Goal: Check status: Check status

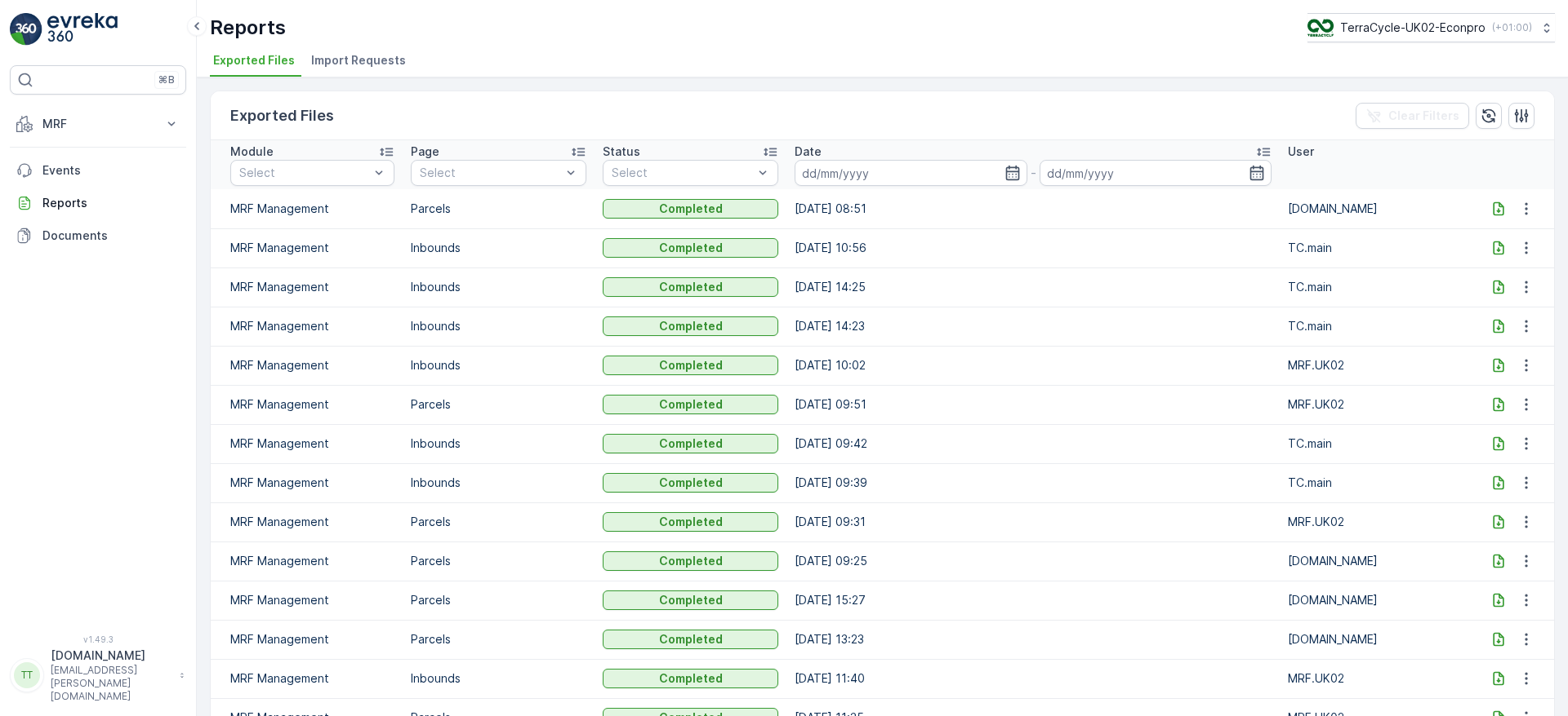
click at [1493, 209] on icon at bounding box center [1499, 208] width 11 height 14
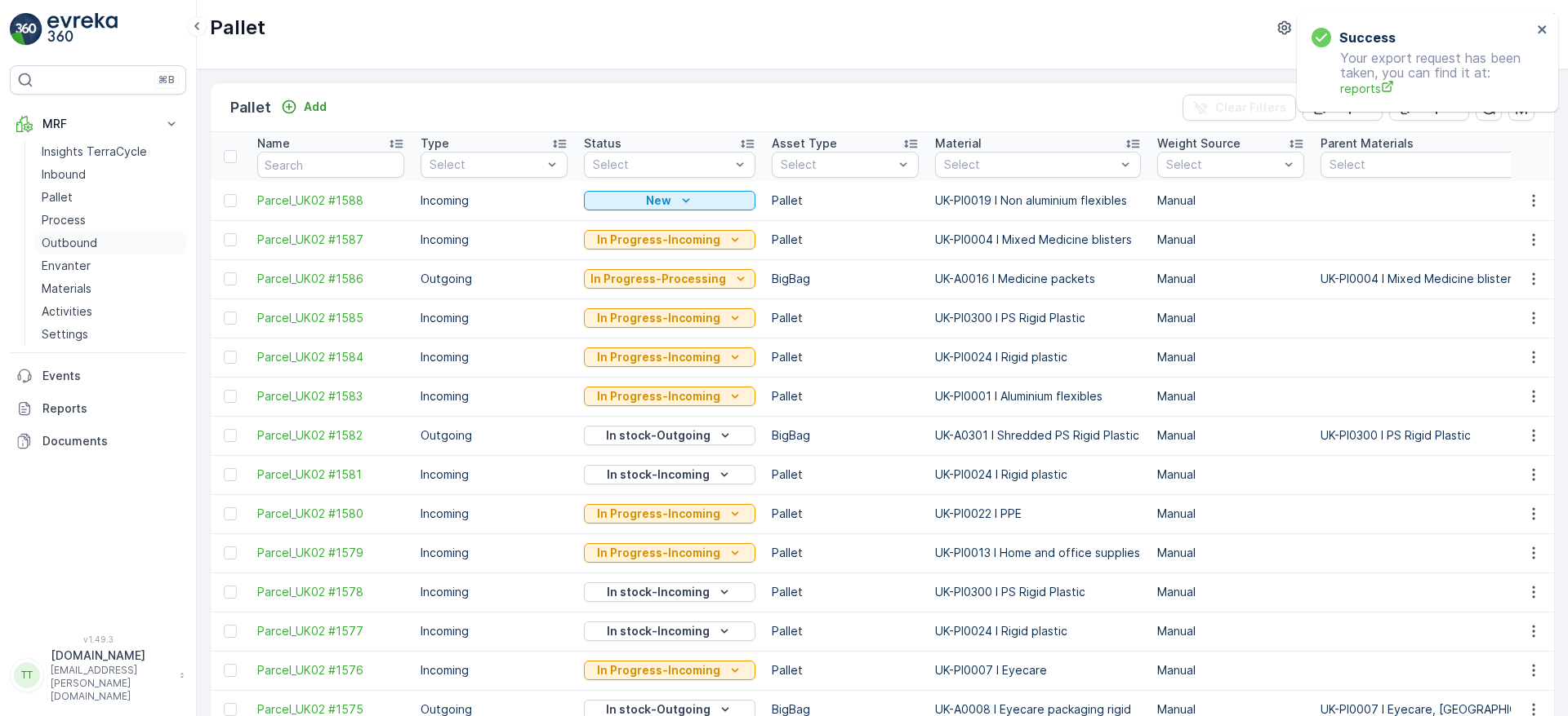
click at [67, 242] on p "Outbound" at bounding box center [69, 244] width 56 height 16
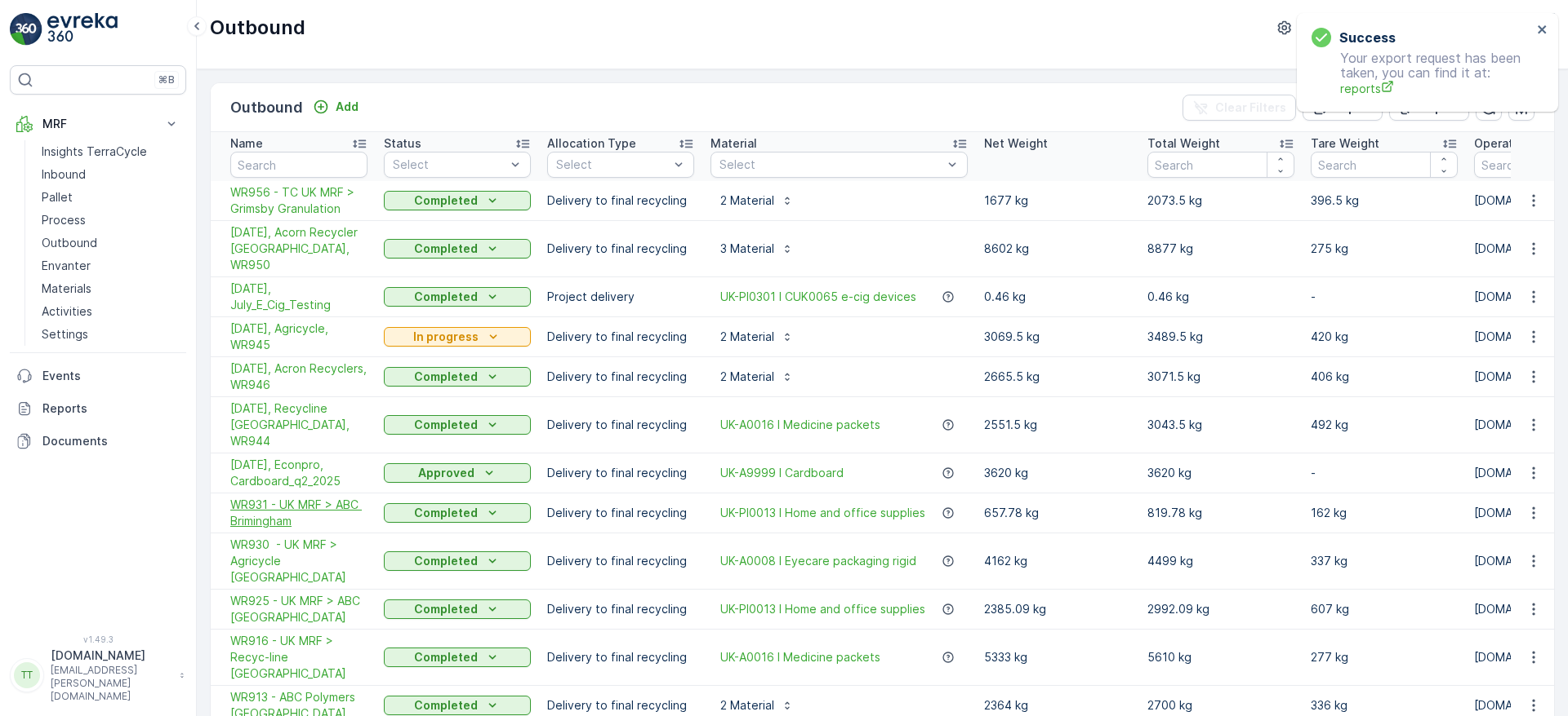
click at [267, 497] on span "WR931 - UK MRF > ABC Brimingham" at bounding box center [298, 514] width 137 height 33
